Goal: Navigation & Orientation: Find specific page/section

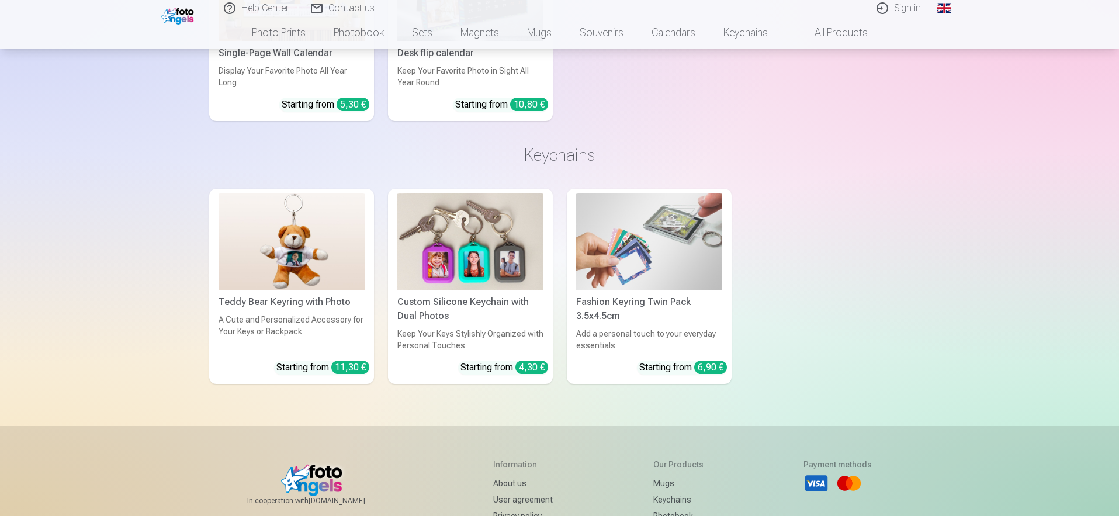
scroll to position [3463, 0]
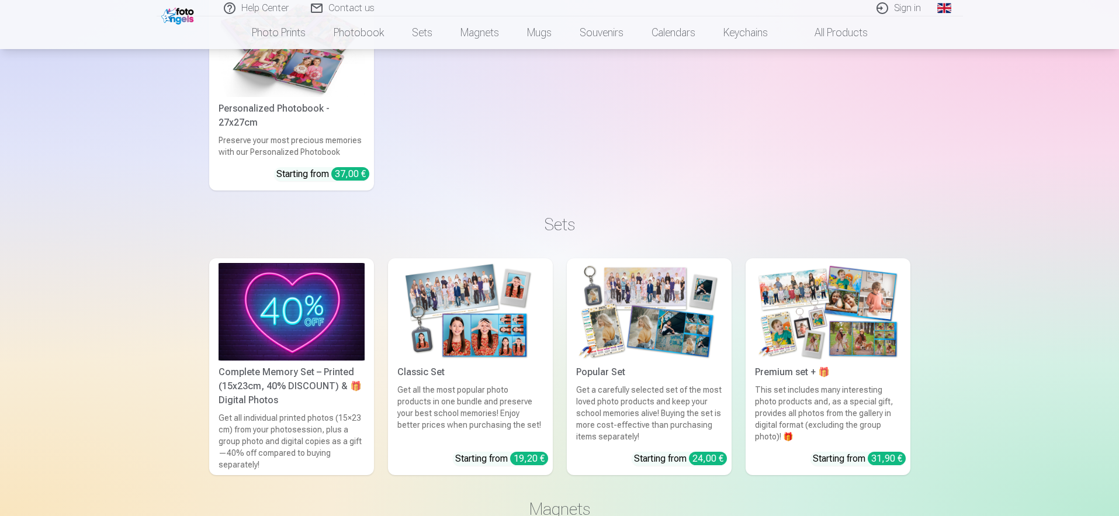
scroll to position [1057, 0]
